Goal: Find specific page/section: Find specific page/section

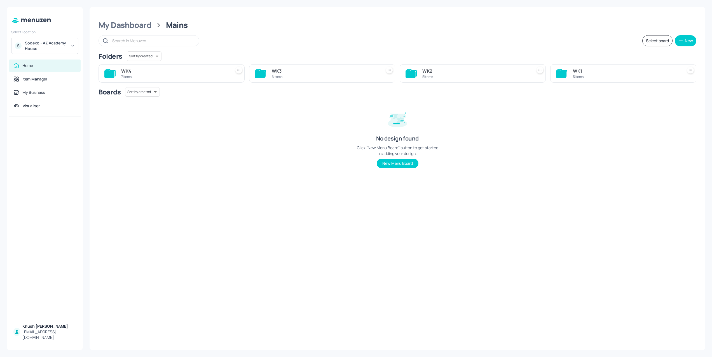
click at [433, 111] on div "No design found Click “New Menu Board” button to get started in adding your des…" at bounding box center [397, 137] width 84 height 64
click at [267, 163] on div "Boards Sort by created id ​ No design found Click “New Menu Board” button to ge…" at bounding box center [396, 132] width 597 height 90
click at [73, 49] on div "S Sodexo - AZ Academy House" at bounding box center [44, 46] width 67 height 16
click at [55, 87] on div "Sodexo Defence - [GEOGRAPHIC_DATA]- [DATE]" at bounding box center [49, 87] width 49 height 7
